Goal: Task Accomplishment & Management: Use online tool/utility

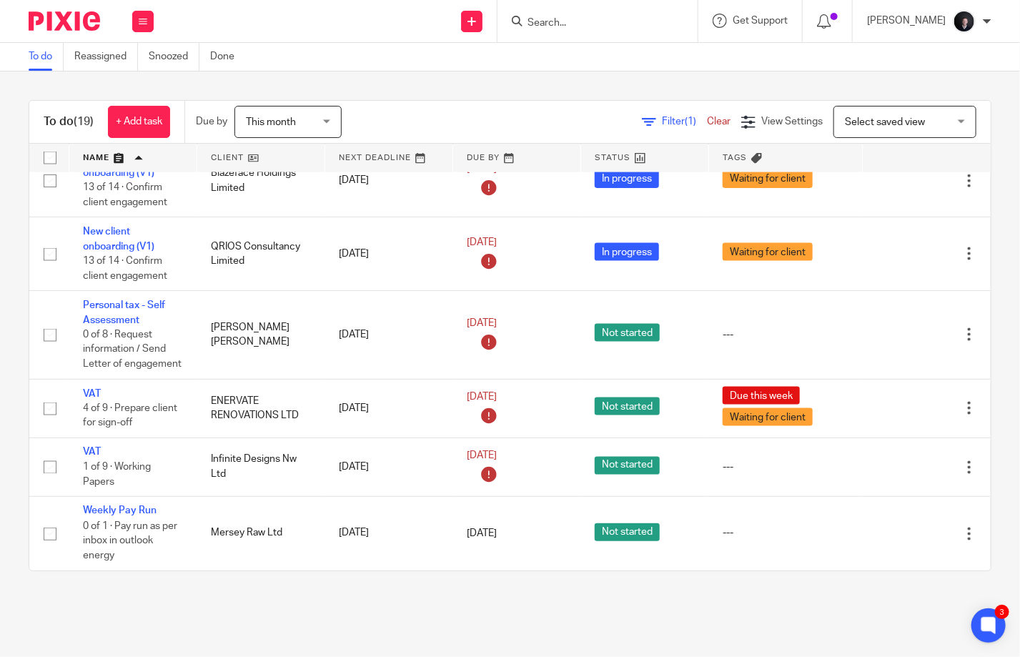
scroll to position [925, 0]
drag, startPoint x: 595, startPoint y: 18, endPoint x: 604, endPoint y: 9, distance: 13.1
click at [597, 18] on input "Search" at bounding box center [590, 23] width 129 height 13
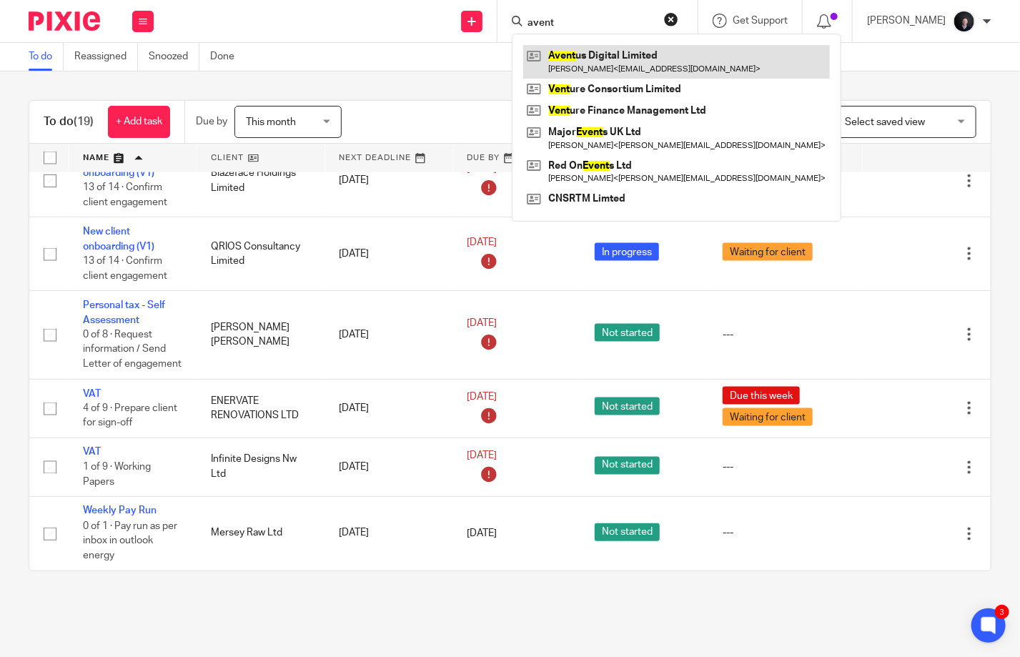
type input "avent"
click at [611, 54] on link at bounding box center [676, 61] width 307 height 33
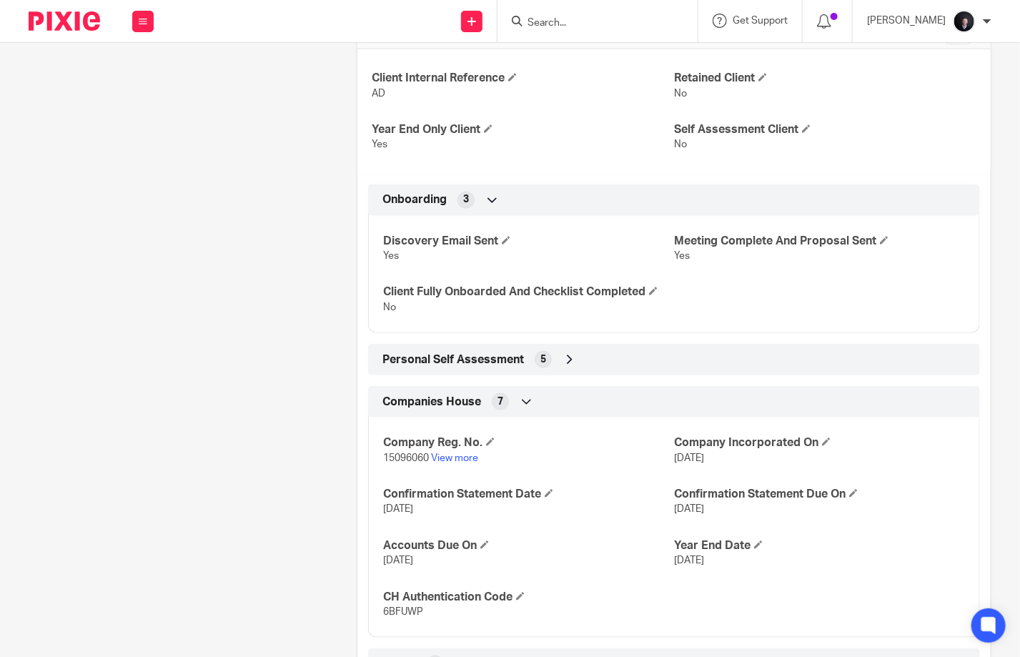
scroll to position [643, 0]
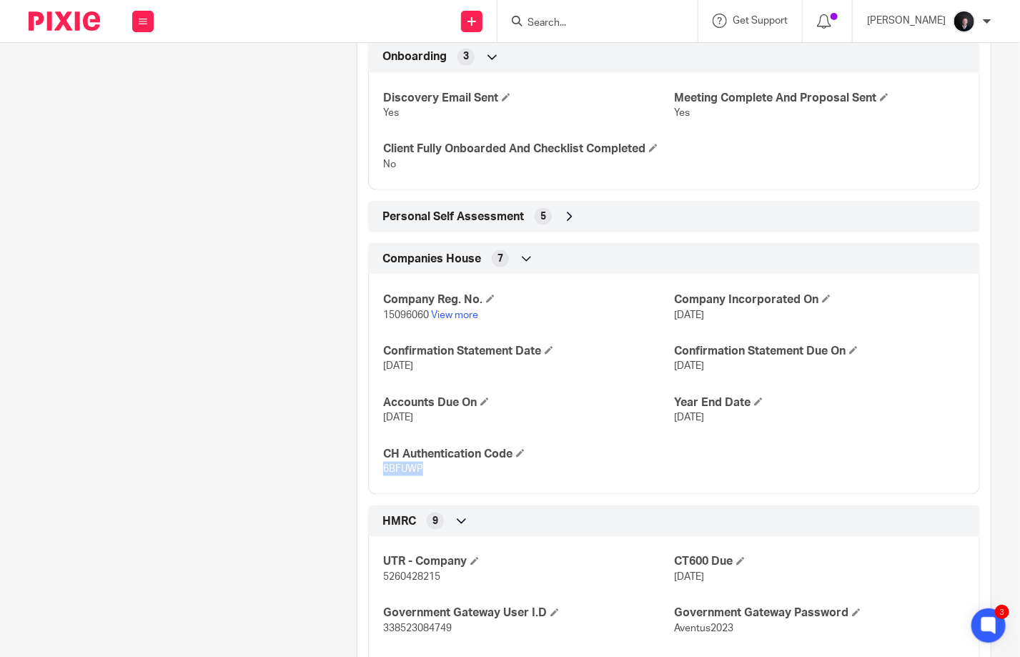
drag, startPoint x: 417, startPoint y: 477, endPoint x: 376, endPoint y: 481, distance: 41.7
click at [376, 481] on div "Company Reg. No. 15096060 View more Company Incorporated On 25 Aug 2023 Confirm…" at bounding box center [674, 379] width 612 height 231
copy span "6BFUWP"
drag, startPoint x: 378, startPoint y: 329, endPoint x: 425, endPoint y: 329, distance: 47.2
click at [425, 329] on div "Company Reg. No. 15096060 View more Company Incorporated On 25 Aug 2023 Confirm…" at bounding box center [674, 379] width 612 height 231
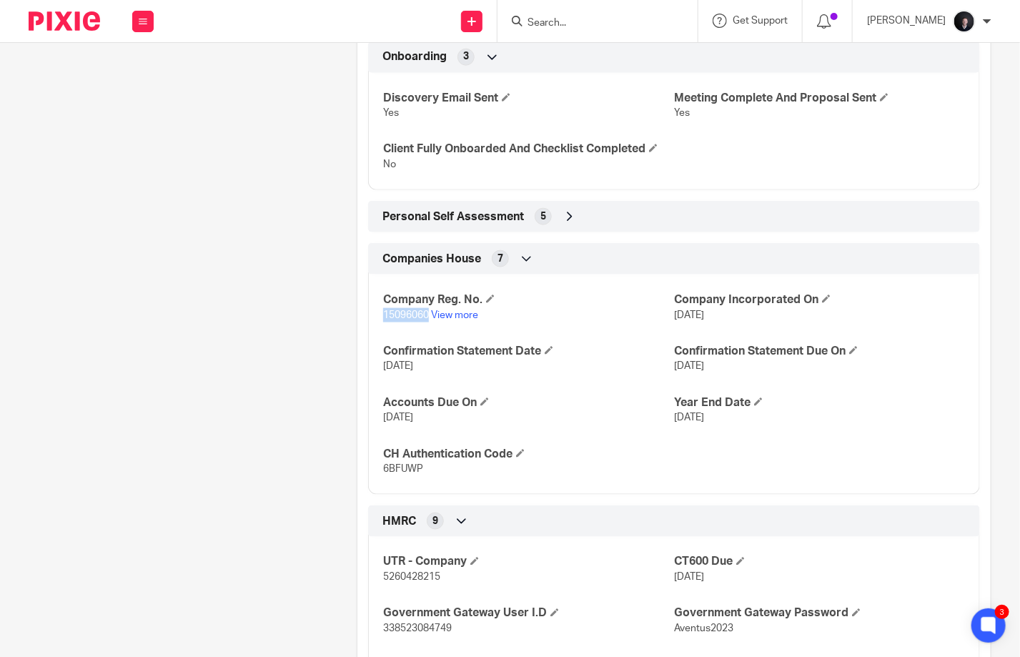
copy span "15096060"
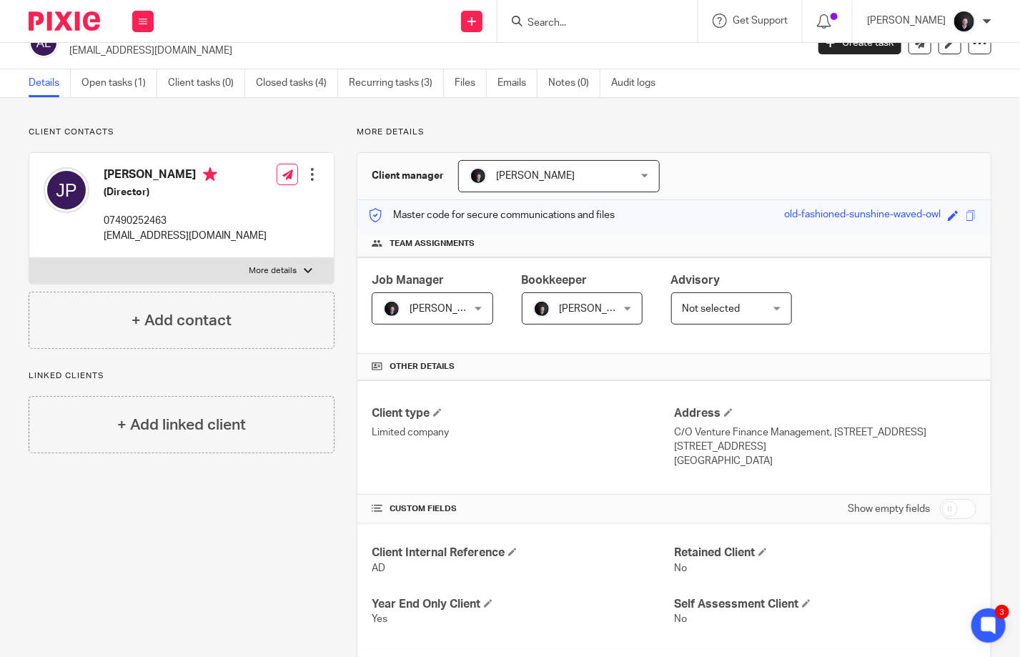
scroll to position [0, 0]
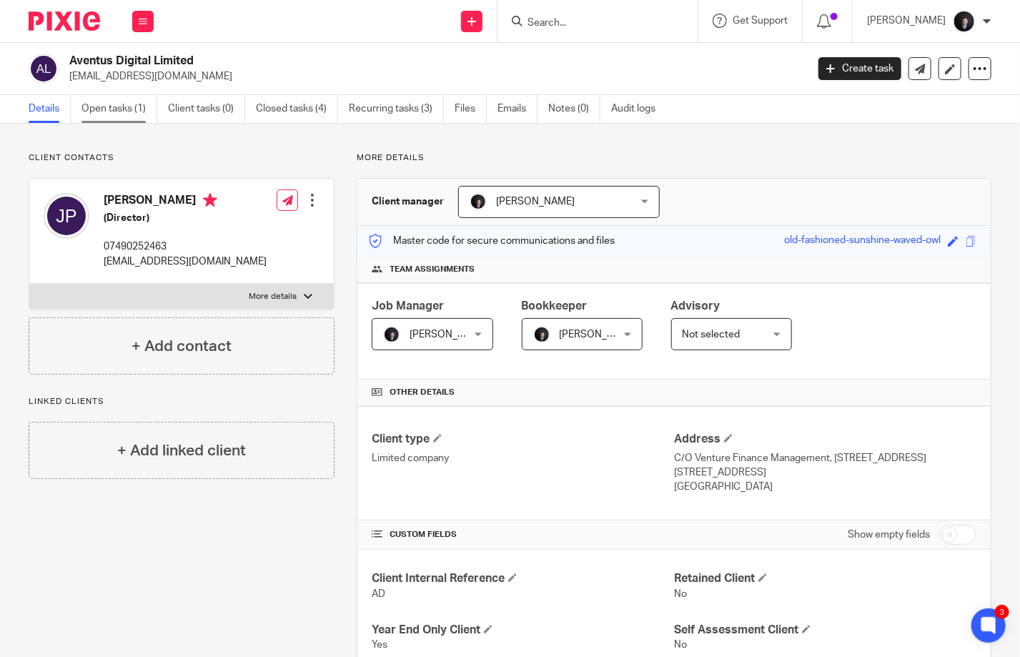
click at [101, 104] on link "Open tasks (1)" at bounding box center [119, 109] width 76 height 28
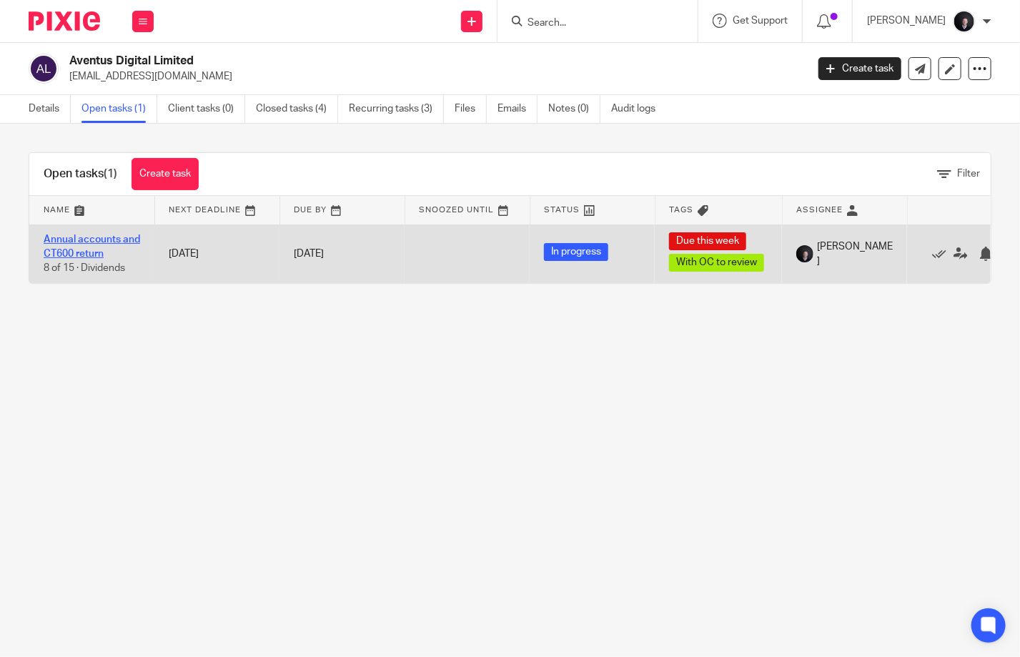
click at [100, 237] on link "Annual accounts and CT600 return" at bounding box center [92, 246] width 96 height 24
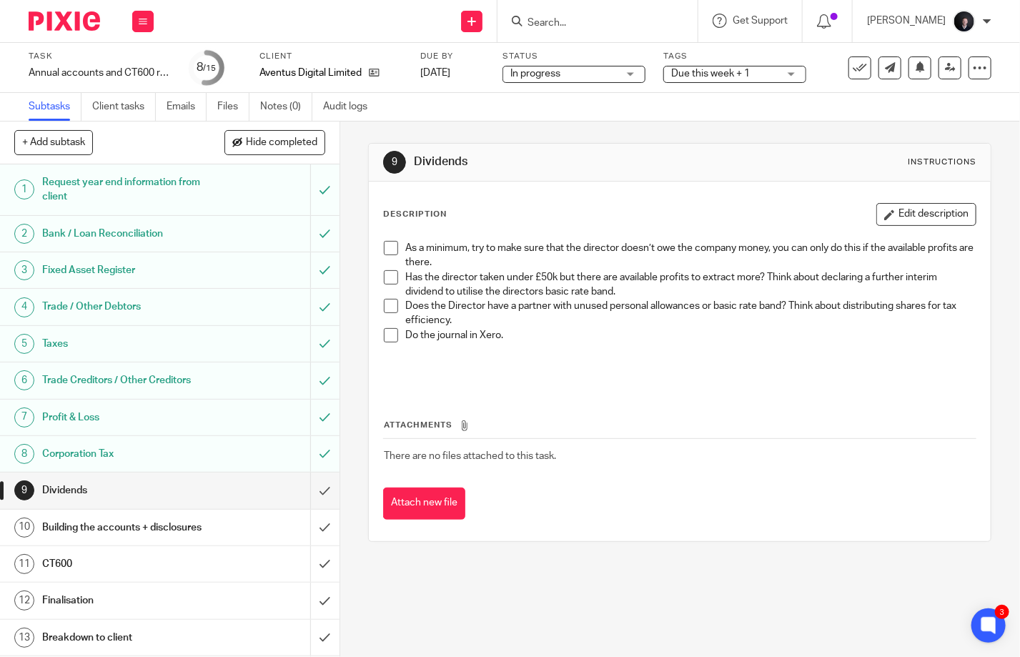
click at [385, 249] on span at bounding box center [391, 248] width 14 height 14
click at [386, 278] on span at bounding box center [391, 277] width 14 height 14
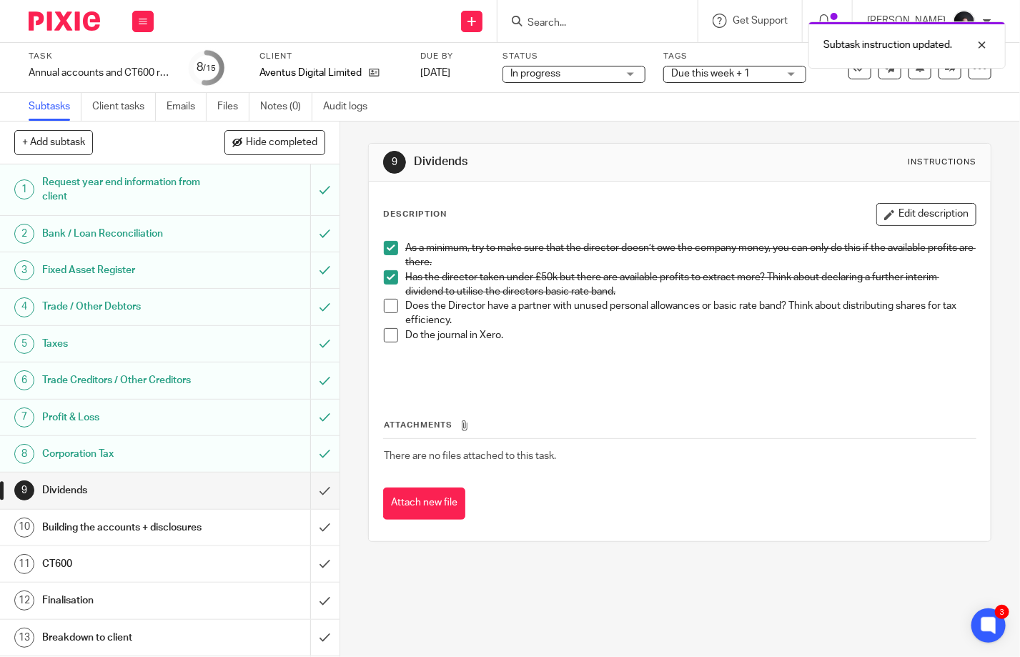
click at [392, 304] on span at bounding box center [391, 306] width 14 height 14
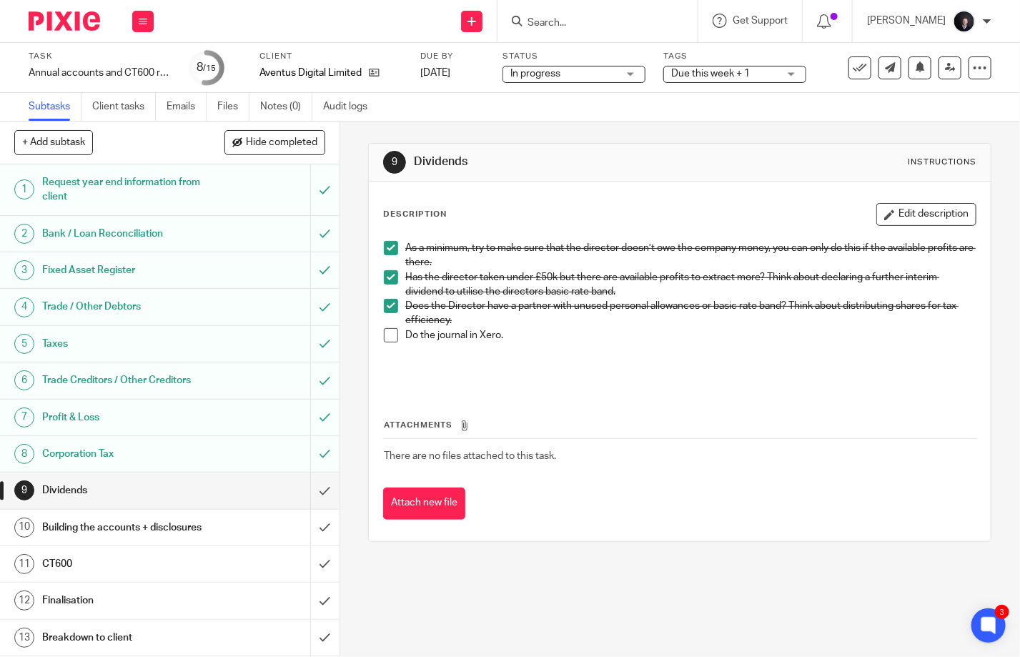
click at [384, 336] on span at bounding box center [391, 335] width 14 height 14
click at [313, 485] on input "submit" at bounding box center [169, 490] width 339 height 36
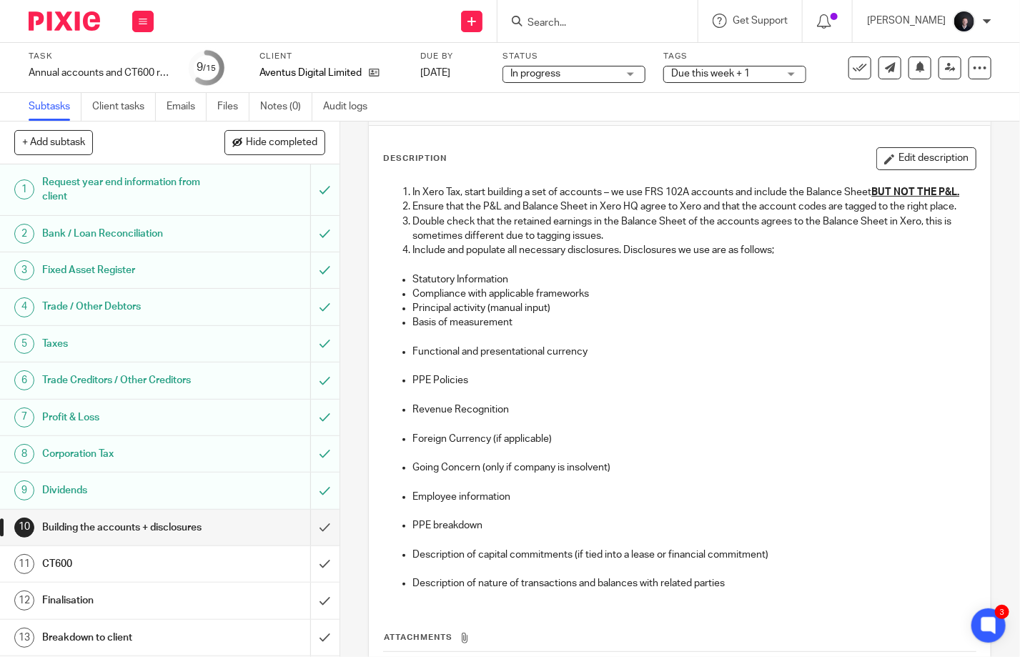
scroll to position [71, 0]
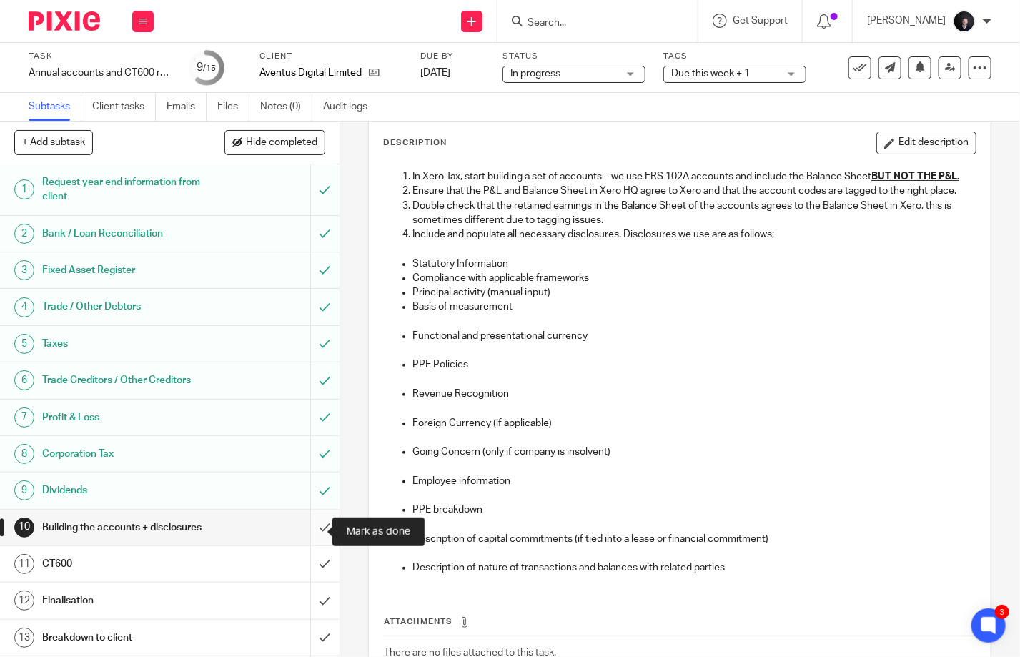
click at [314, 532] on input "submit" at bounding box center [169, 528] width 339 height 36
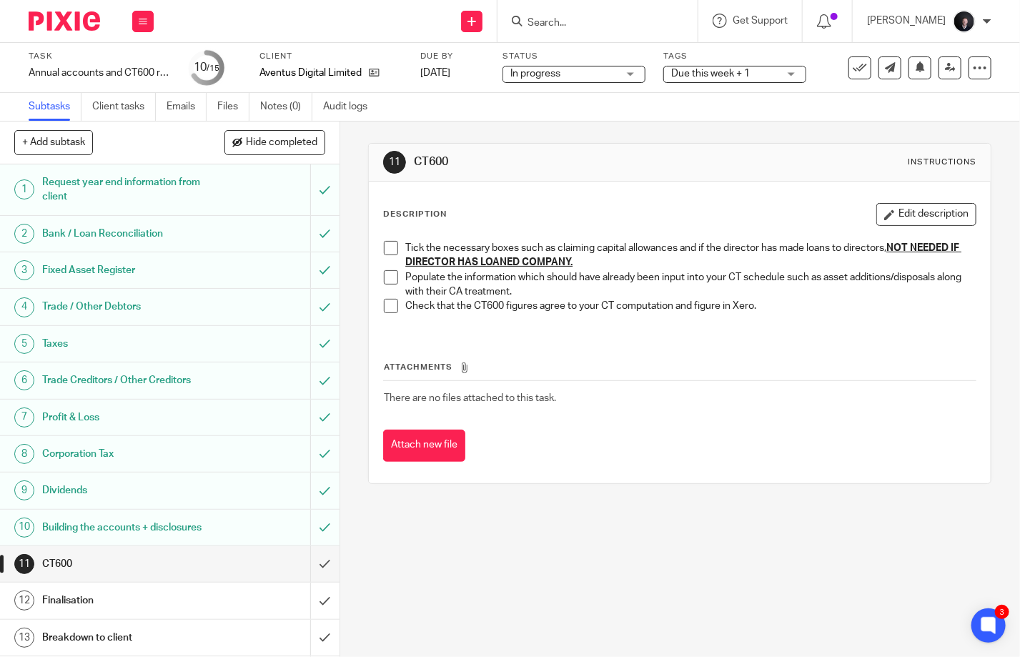
click at [384, 252] on span at bounding box center [391, 248] width 14 height 14
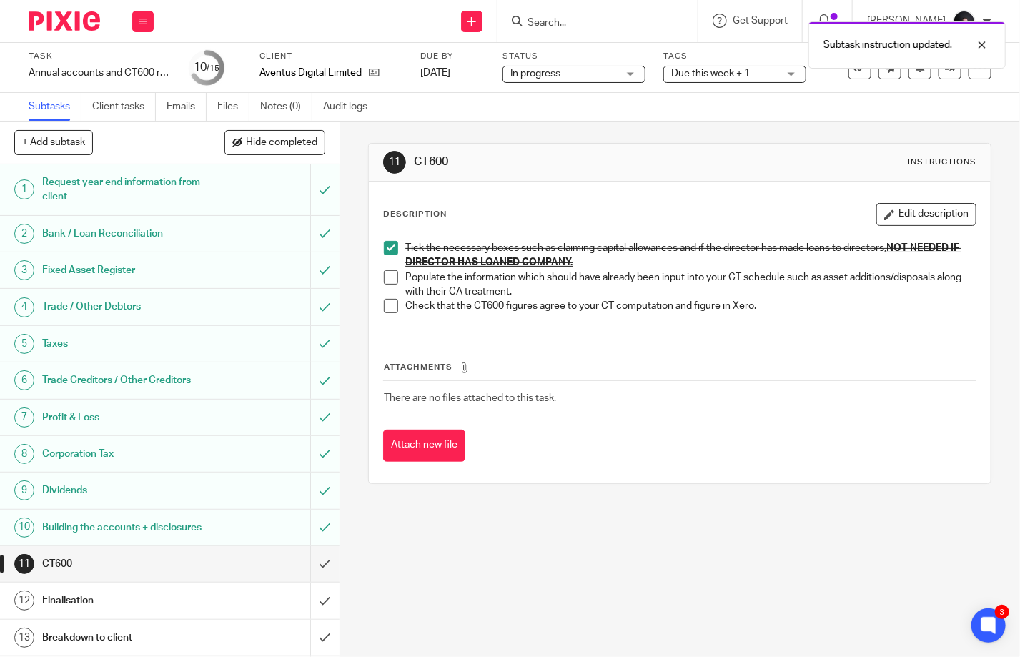
click at [384, 281] on span at bounding box center [391, 277] width 14 height 14
click at [388, 306] on span at bounding box center [391, 306] width 14 height 14
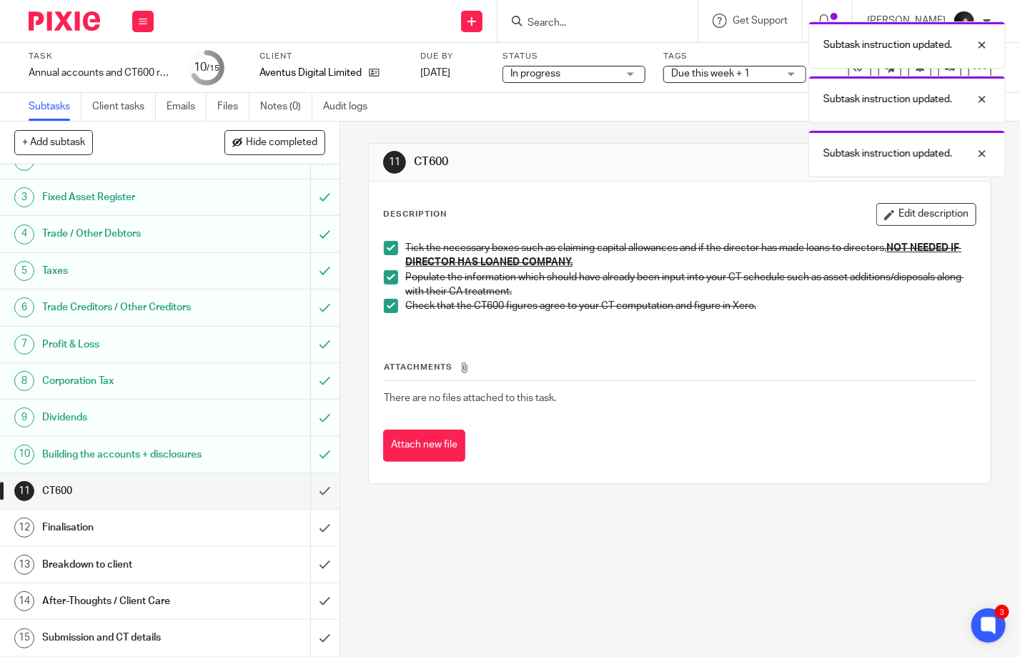
scroll to position [82, 0]
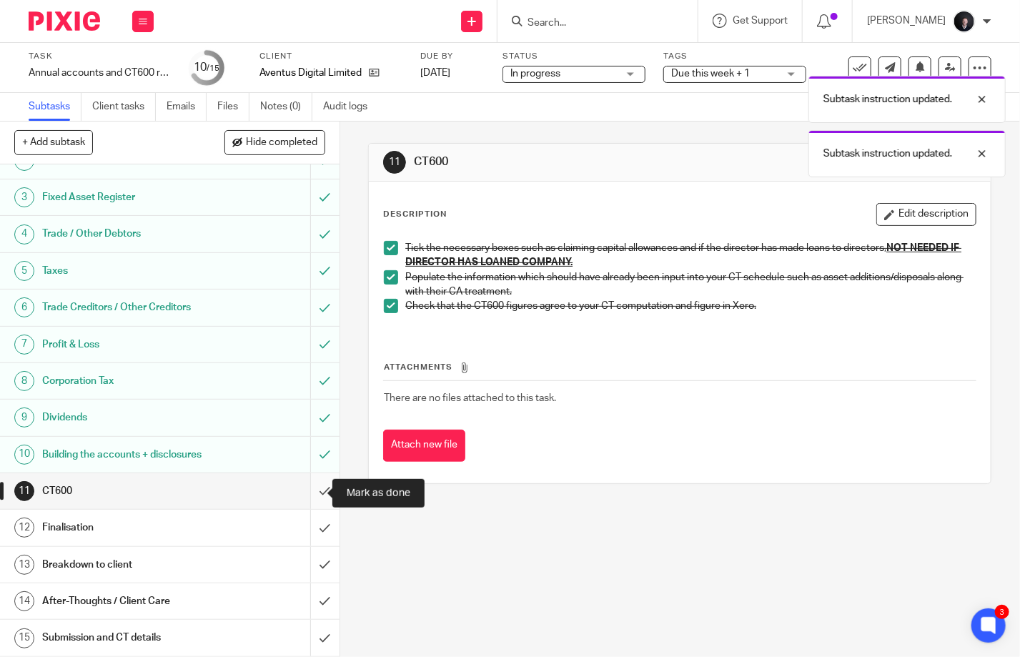
click at [309, 502] on input "submit" at bounding box center [169, 491] width 339 height 36
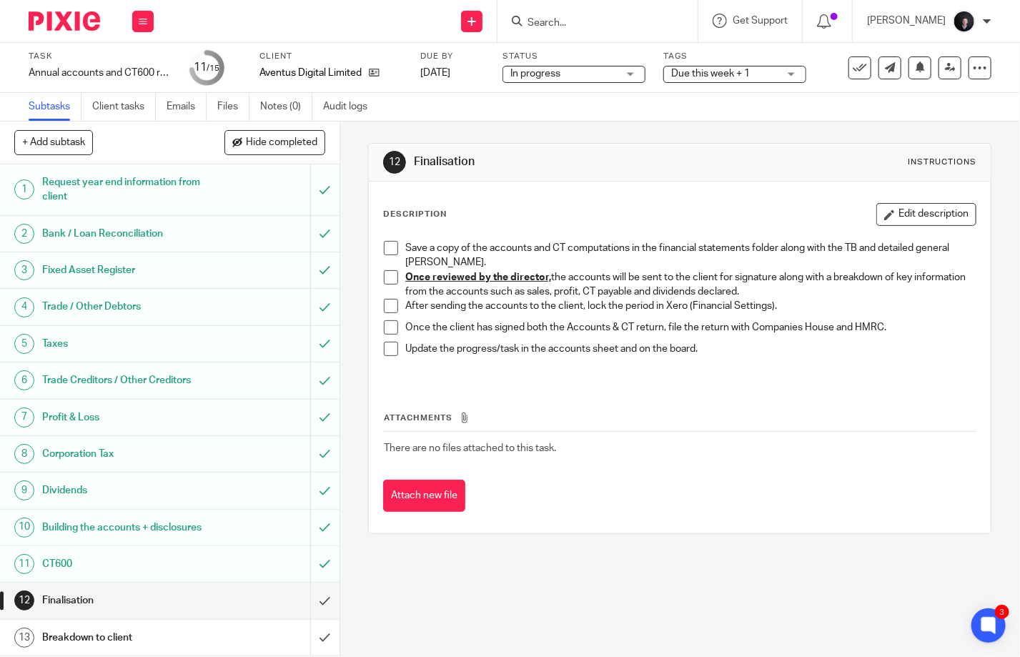
click at [390, 250] on span at bounding box center [391, 248] width 14 height 14
click at [573, 23] on input "Search" at bounding box center [590, 23] width 129 height 13
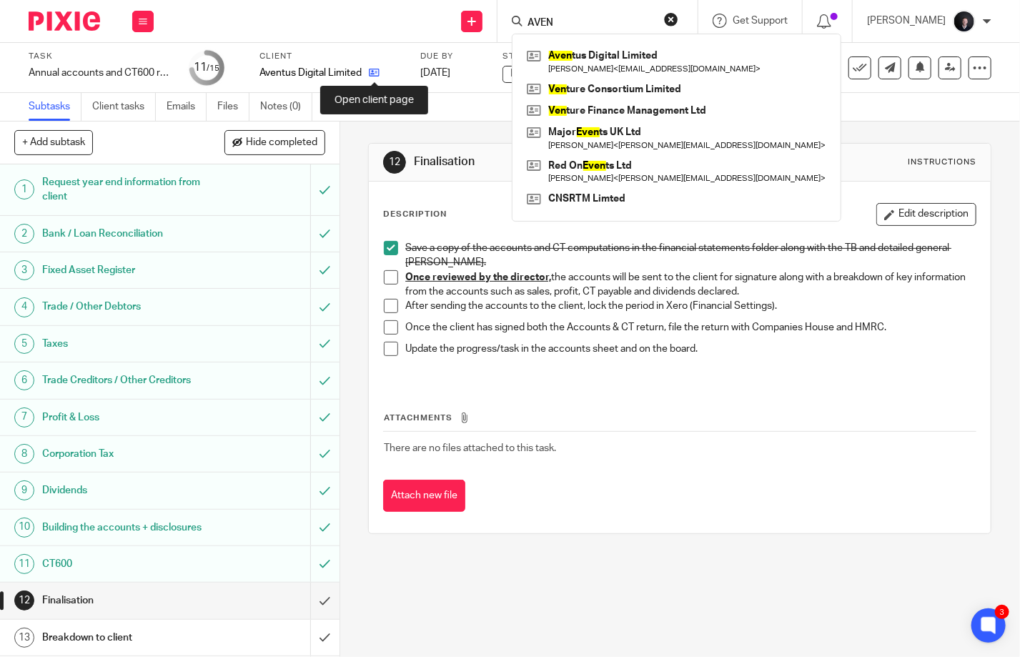
type input "AVEN"
click at [372, 71] on icon at bounding box center [374, 72] width 11 height 11
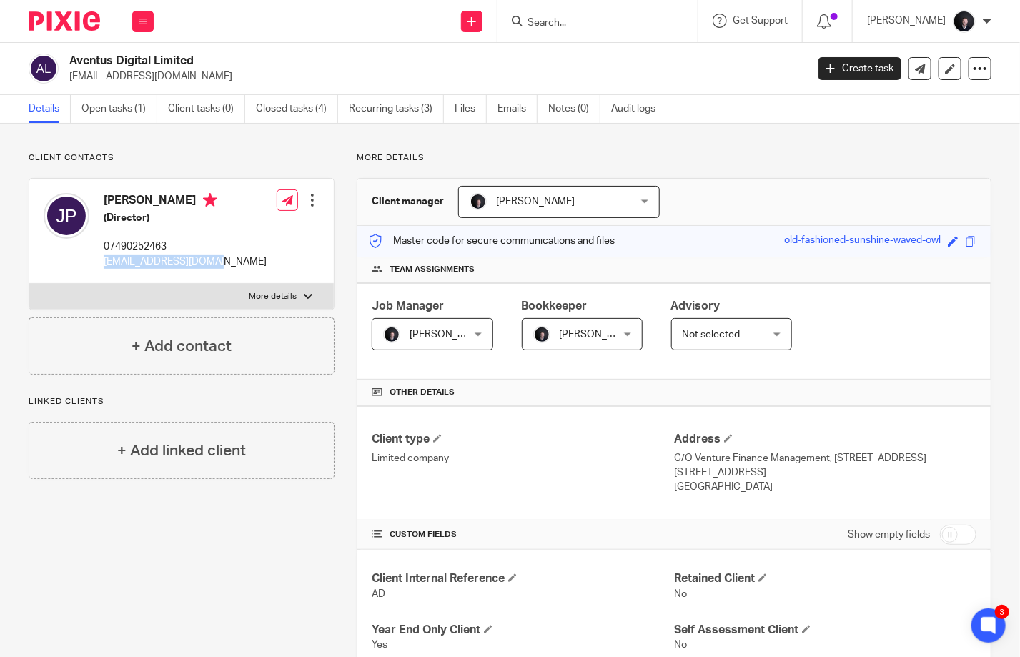
drag, startPoint x: 215, startPoint y: 262, endPoint x: 101, endPoint y: 262, distance: 114.4
click at [101, 262] on div "Jay Price (Director) 07490252463 jayprice114@gmail.com Edit contact Create clie…" at bounding box center [181, 231] width 304 height 105
copy p "jayprice114@gmail.com"
drag, startPoint x: 117, startPoint y: 111, endPoint x: 127, endPoint y: 110, distance: 9.3
click at [117, 111] on link "Open tasks (1)" at bounding box center [119, 109] width 76 height 28
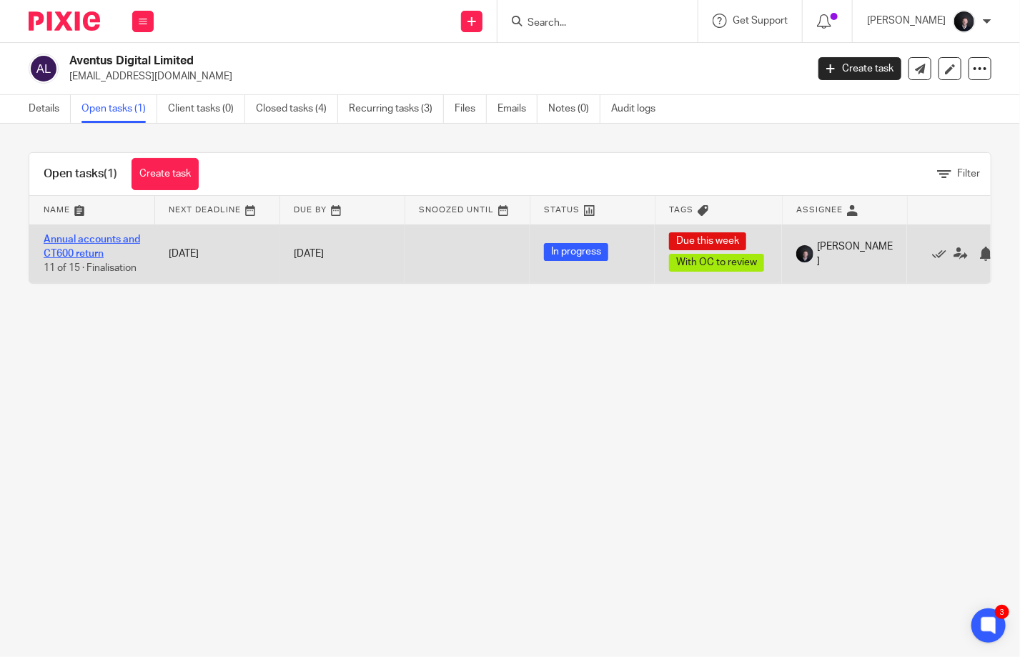
click at [76, 257] on link "Annual accounts and CT600 return" at bounding box center [92, 246] width 96 height 24
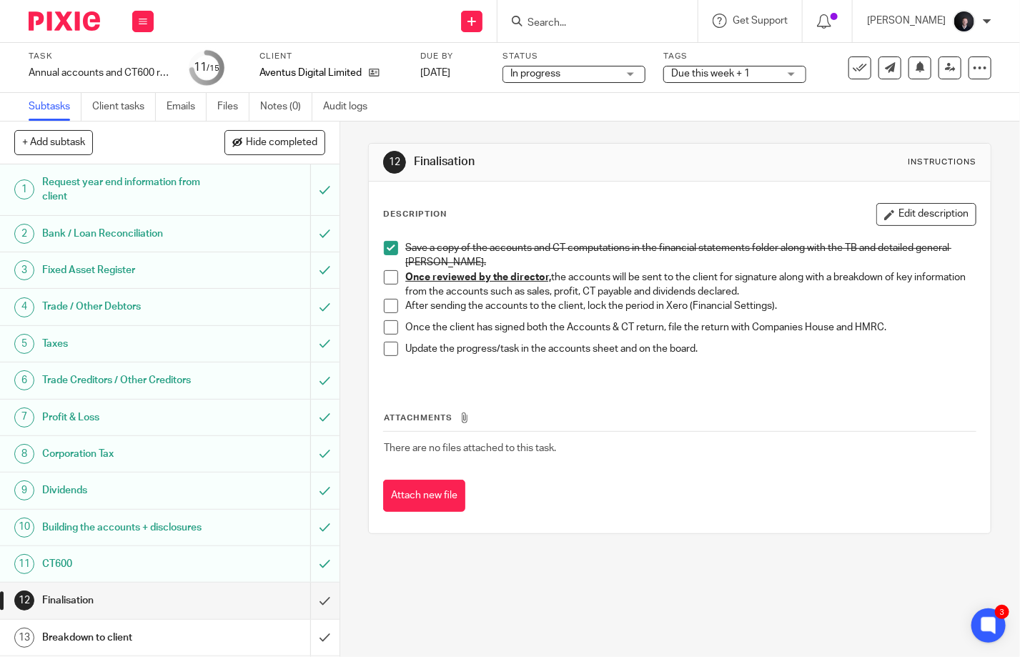
click at [390, 277] on span at bounding box center [391, 277] width 14 height 14
click at [391, 303] on span at bounding box center [391, 306] width 14 height 14
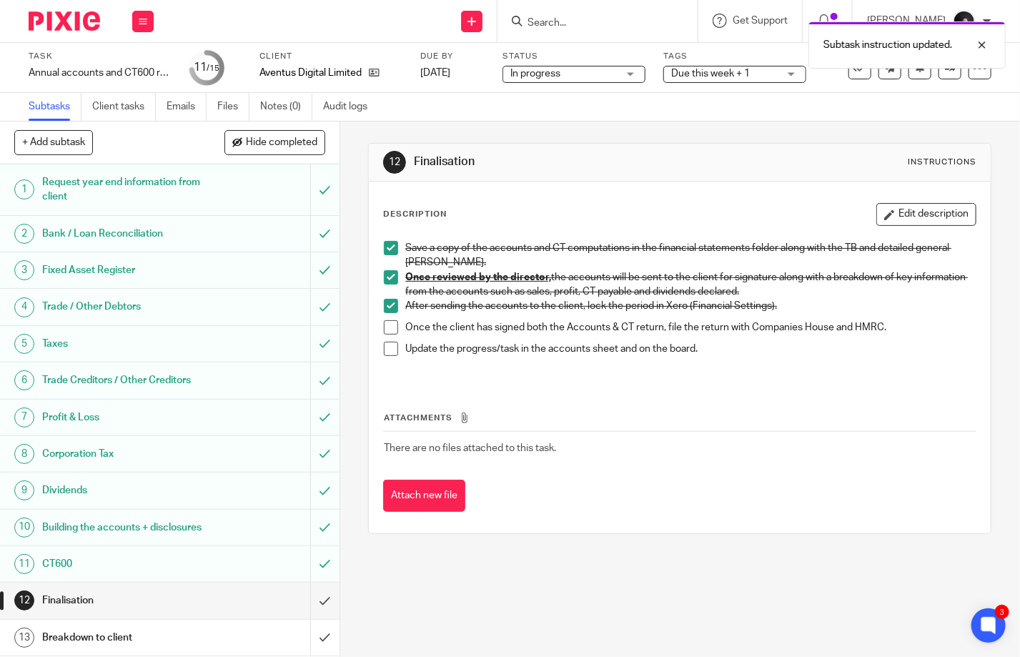
click at [742, 76] on span "Due this week + 1" at bounding box center [710, 74] width 79 height 10
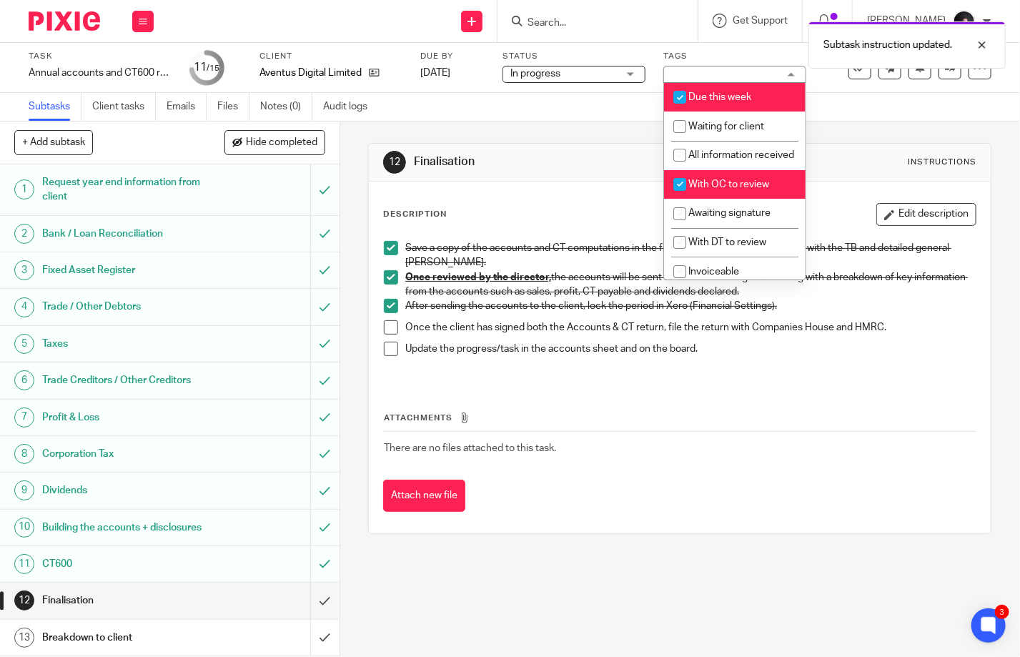
click at [723, 189] on span "With OC to review" at bounding box center [728, 184] width 81 height 10
checkbox input "false"
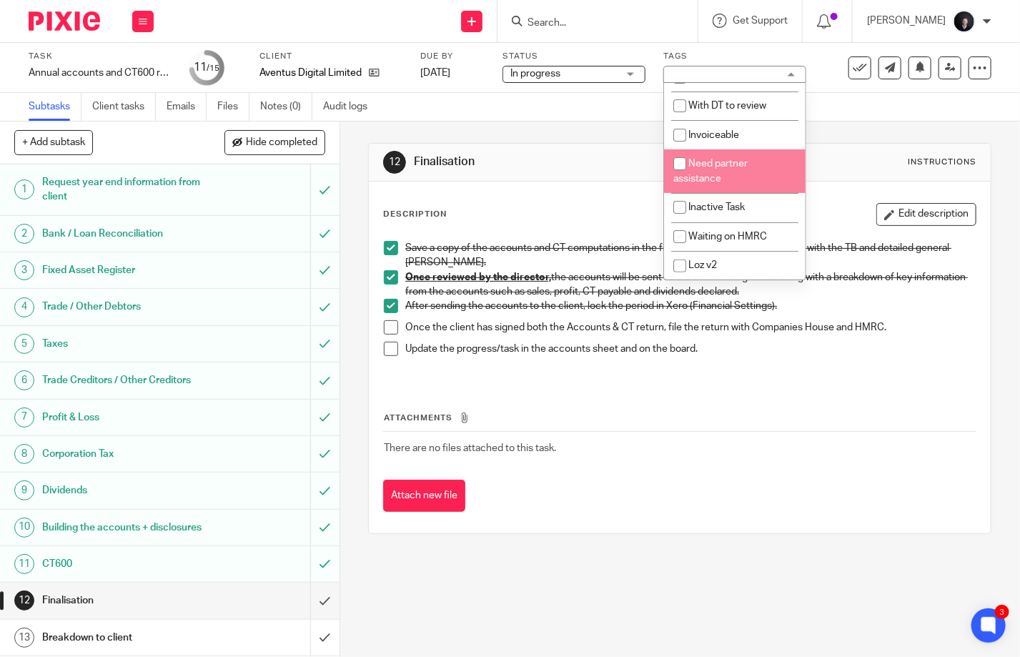
scroll to position [71, 0]
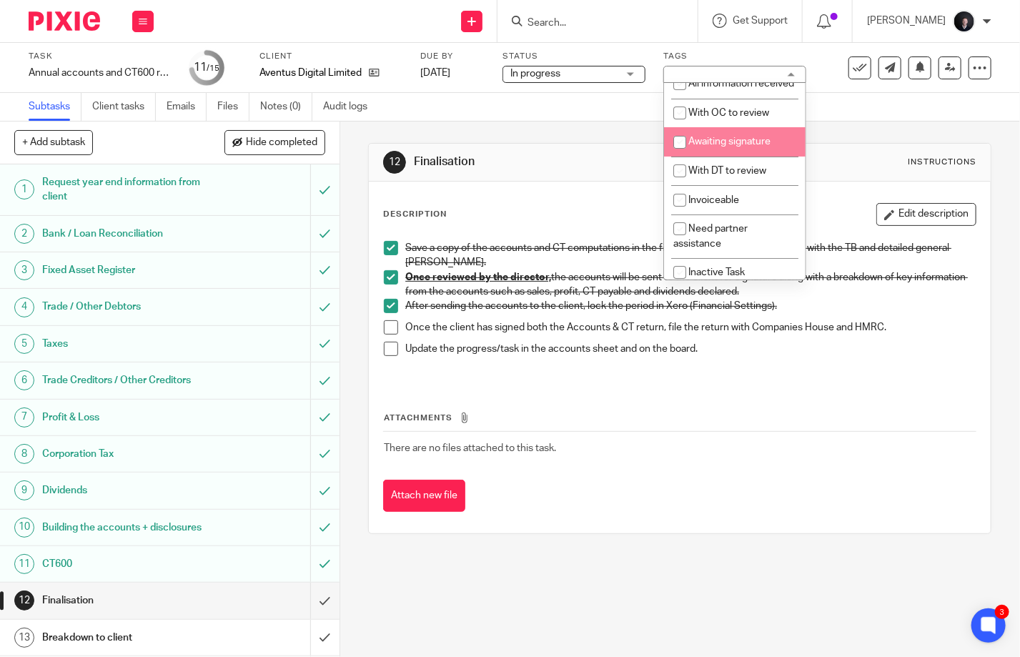
click at [711, 147] on span "Awaiting signature" at bounding box center [729, 142] width 82 height 10
checkbox input "true"
drag, startPoint x: 579, startPoint y: 112, endPoint x: 430, endPoint y: 112, distance: 149.4
click at [579, 112] on div "Subtasks Client tasks Emails Files Notes (0) Audit logs" at bounding box center [510, 107] width 1020 height 29
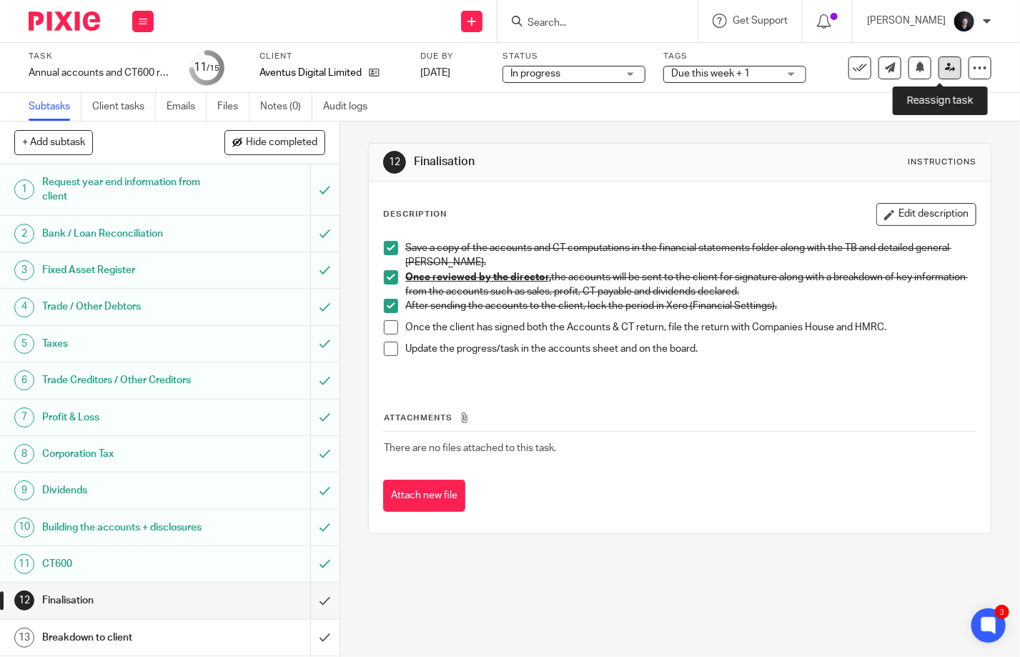
click at [945, 69] on icon at bounding box center [950, 67] width 11 height 11
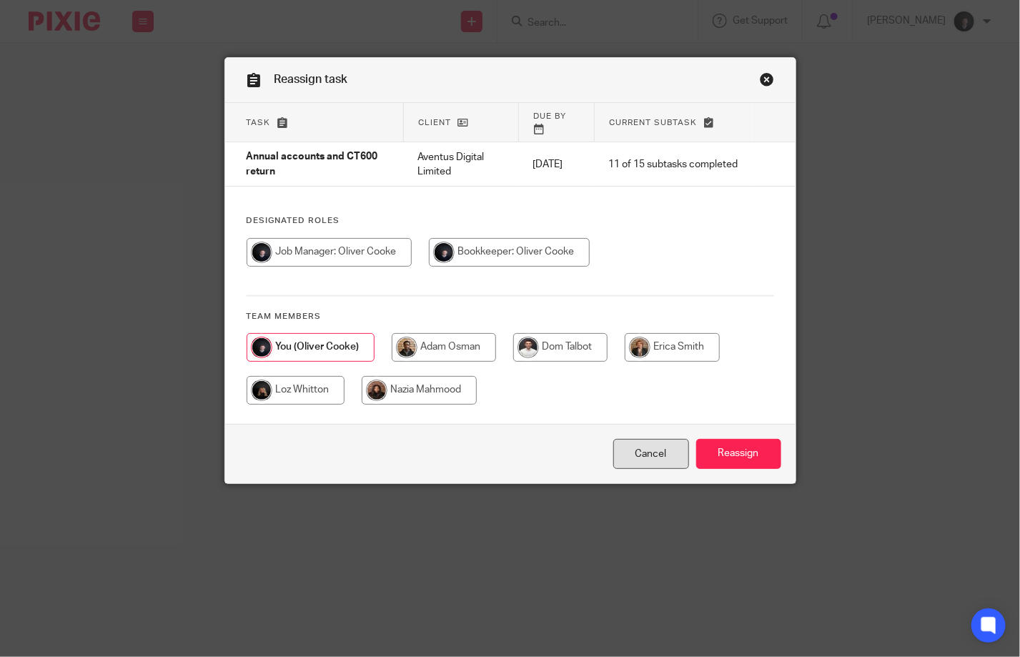
click at [636, 455] on link "Cancel" at bounding box center [651, 454] width 76 height 31
